Goal: Task Accomplishment & Management: Use online tool/utility

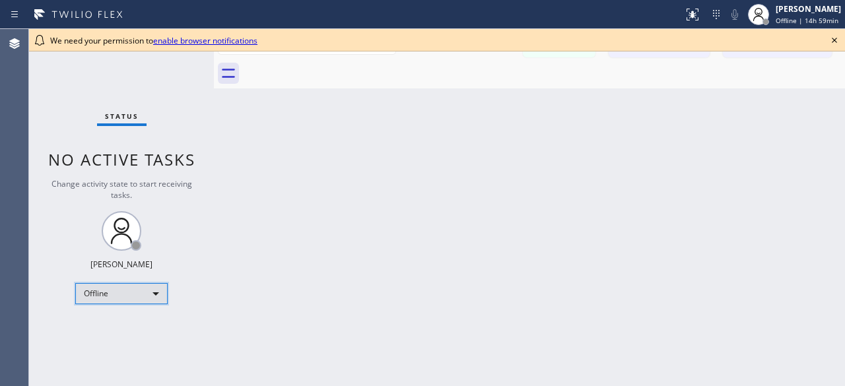
click at [160, 292] on div "Offline" at bounding box center [121, 293] width 92 height 21
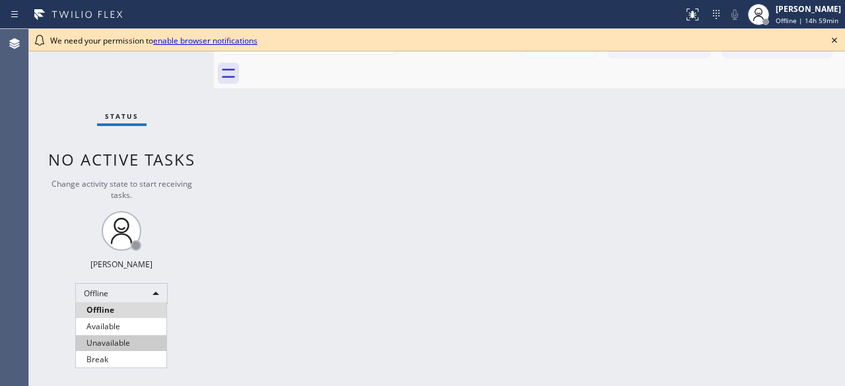
click at [133, 338] on li "Unavailable" at bounding box center [121, 343] width 90 height 16
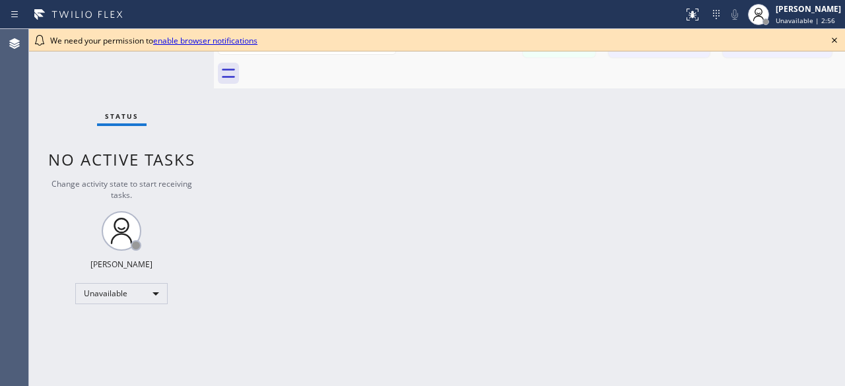
click at [39, 79] on div "Status No active tasks Change activity state to start receiving tasks. [PERSON_…" at bounding box center [121, 207] width 185 height 357
click at [831, 38] on icon at bounding box center [834, 40] width 16 height 16
